Goal: Task Accomplishment & Management: Use online tool/utility

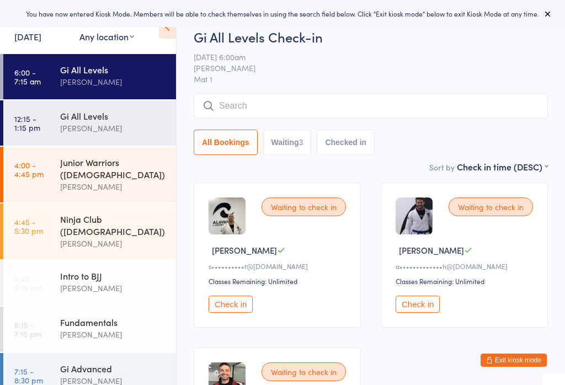
click at [237, 312] on button "Check in" at bounding box center [231, 304] width 44 height 17
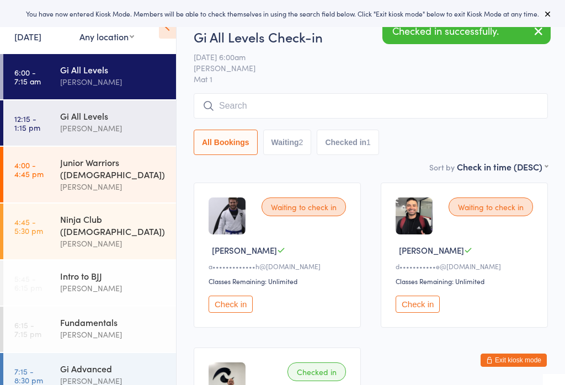
click at [426, 305] on button "Check in" at bounding box center [418, 304] width 44 height 17
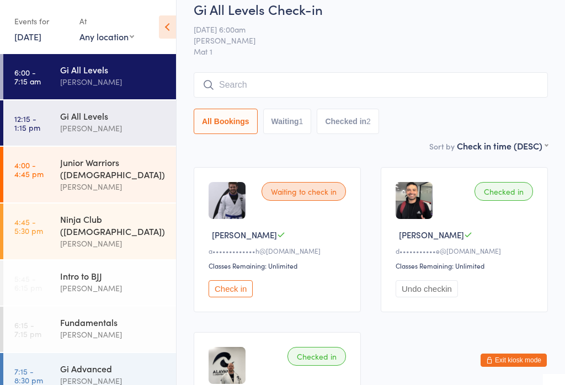
scroll to position [14, 0]
click at [414, 90] on input "search" at bounding box center [371, 85] width 354 height 25
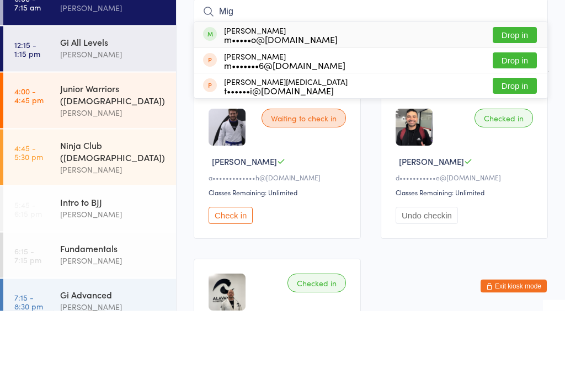
type input "Mig"
click at [516, 102] on button "Drop in" at bounding box center [515, 110] width 44 height 16
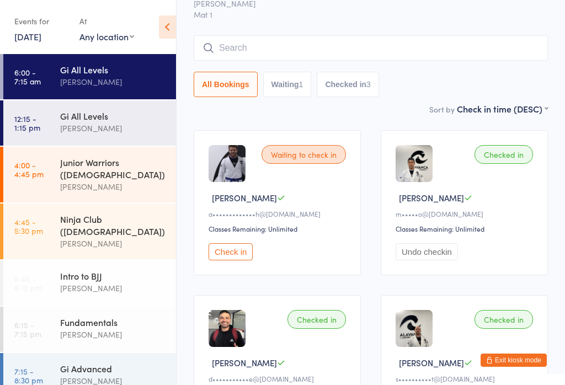
scroll to position [54, 0]
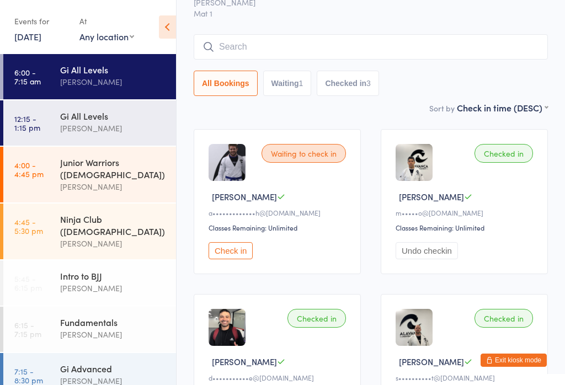
click at [376, 54] on input "search" at bounding box center [371, 46] width 354 height 25
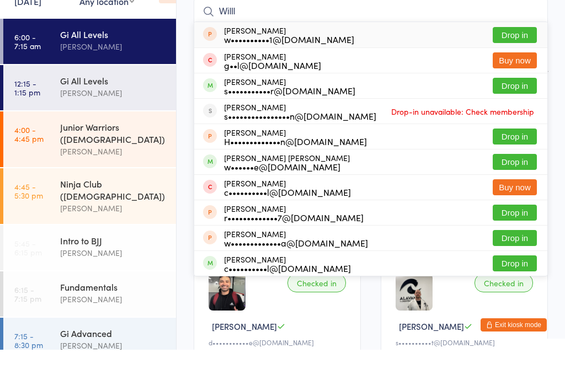
type input "Willl"
click at [510, 189] on button "Drop in" at bounding box center [515, 197] width 44 height 16
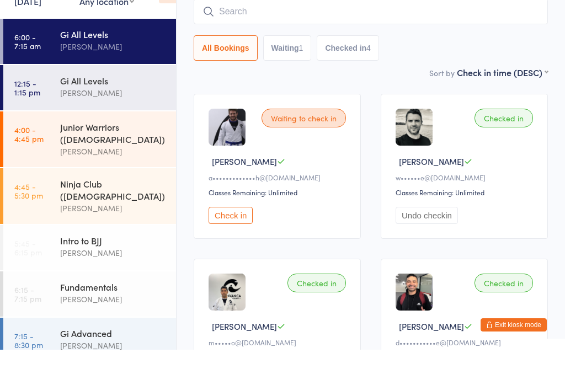
scroll to position [89, 0]
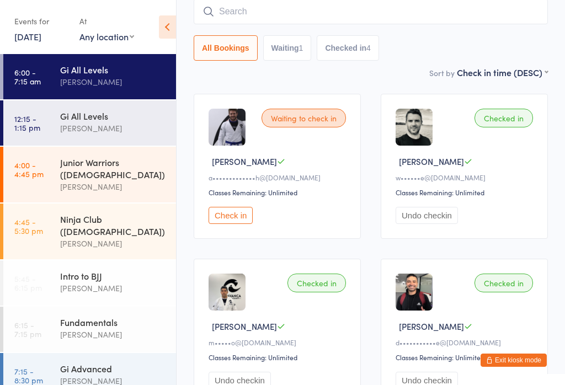
click at [325, 8] on input "search" at bounding box center [371, 11] width 354 height 25
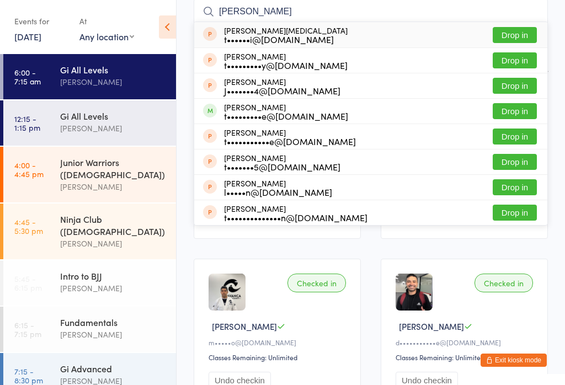
type input "Timm"
click at [517, 113] on button "Drop in" at bounding box center [515, 111] width 44 height 16
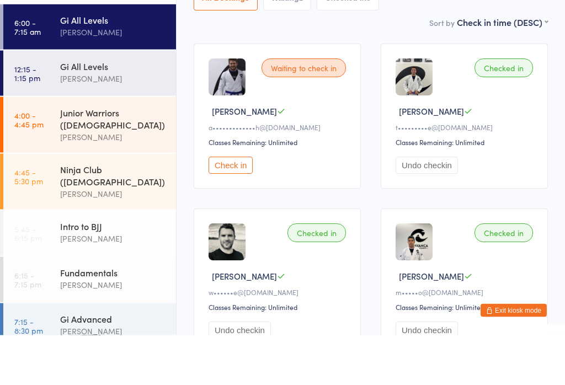
click at [243, 207] on button "Check in" at bounding box center [231, 215] width 44 height 17
